Goal: Check status: Check status

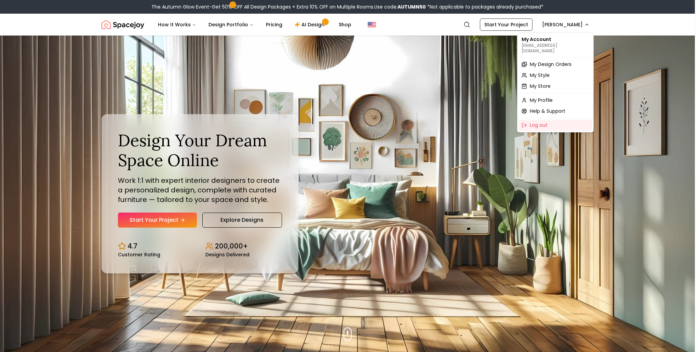
click at [551, 61] on span "My Design Orders" at bounding box center [551, 64] width 42 height 7
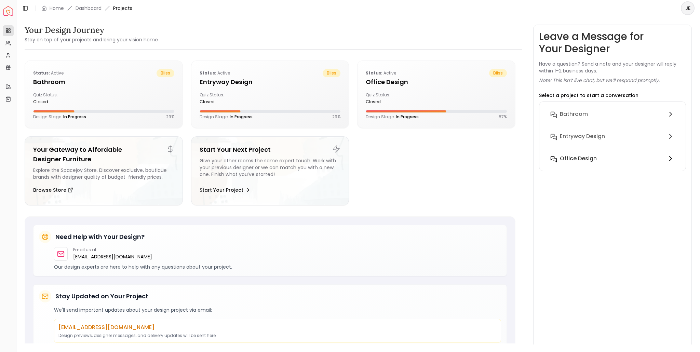
click at [581, 156] on h6 "Office design" at bounding box center [578, 158] width 37 height 8
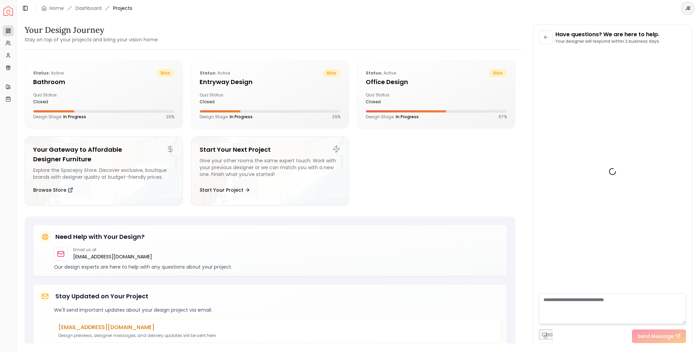
scroll to position [945, 0]
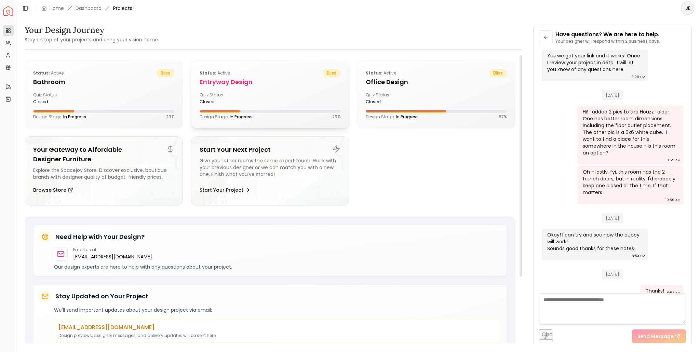
click at [243, 95] on div "Quiz Status: closed" at bounding box center [234, 98] width 68 height 12
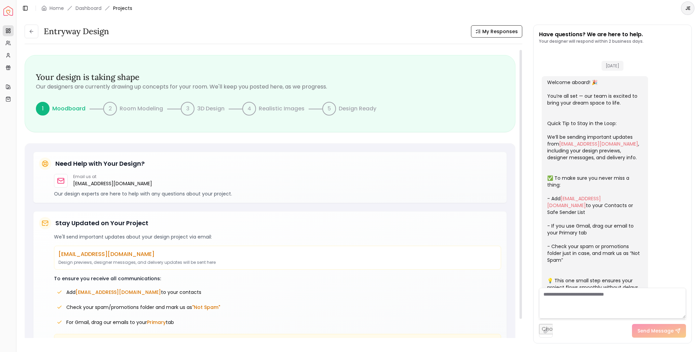
scroll to position [69, 0]
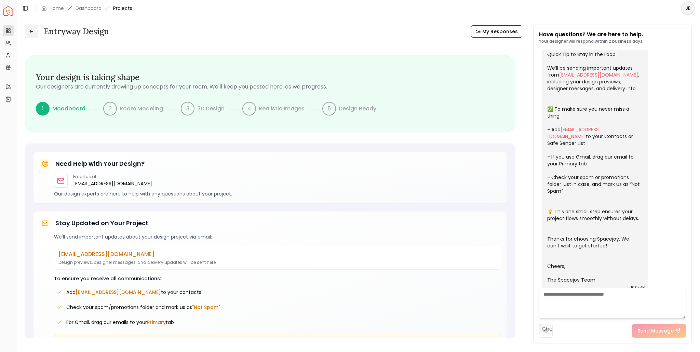
click at [34, 32] on icon at bounding box center [31, 31] width 5 height 5
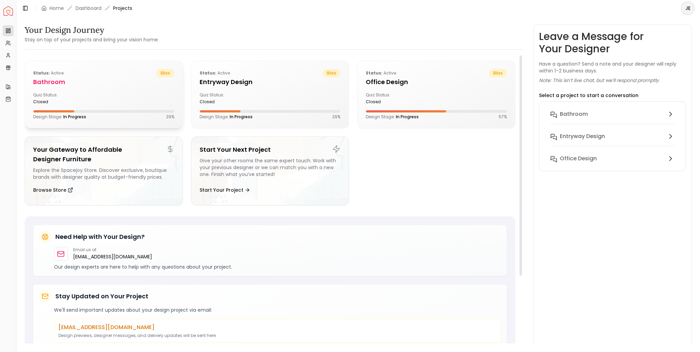
click at [77, 94] on div "Quiz Status: closed" at bounding box center [67, 98] width 68 height 12
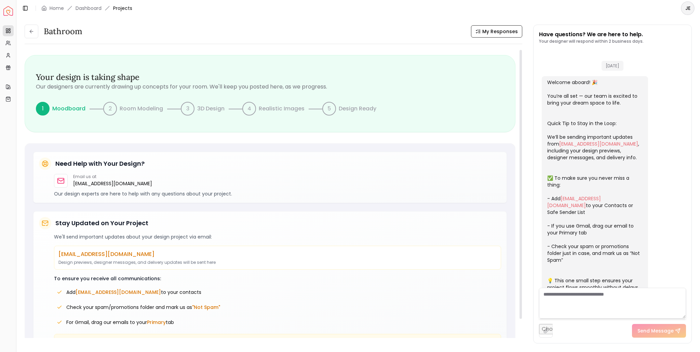
scroll to position [69, 0]
